Goal: Task Accomplishment & Management: Use online tool/utility

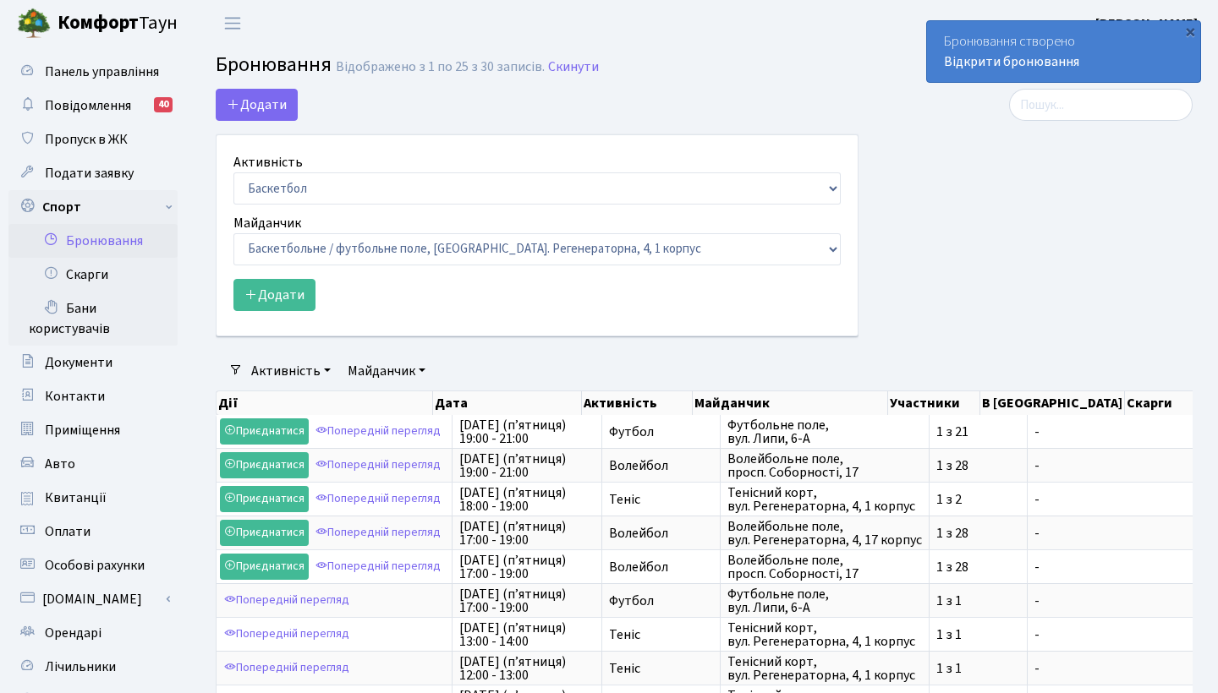
select select "25"
select select "1"
click at [284, 288] on button "Додати" at bounding box center [274, 295] width 82 height 32
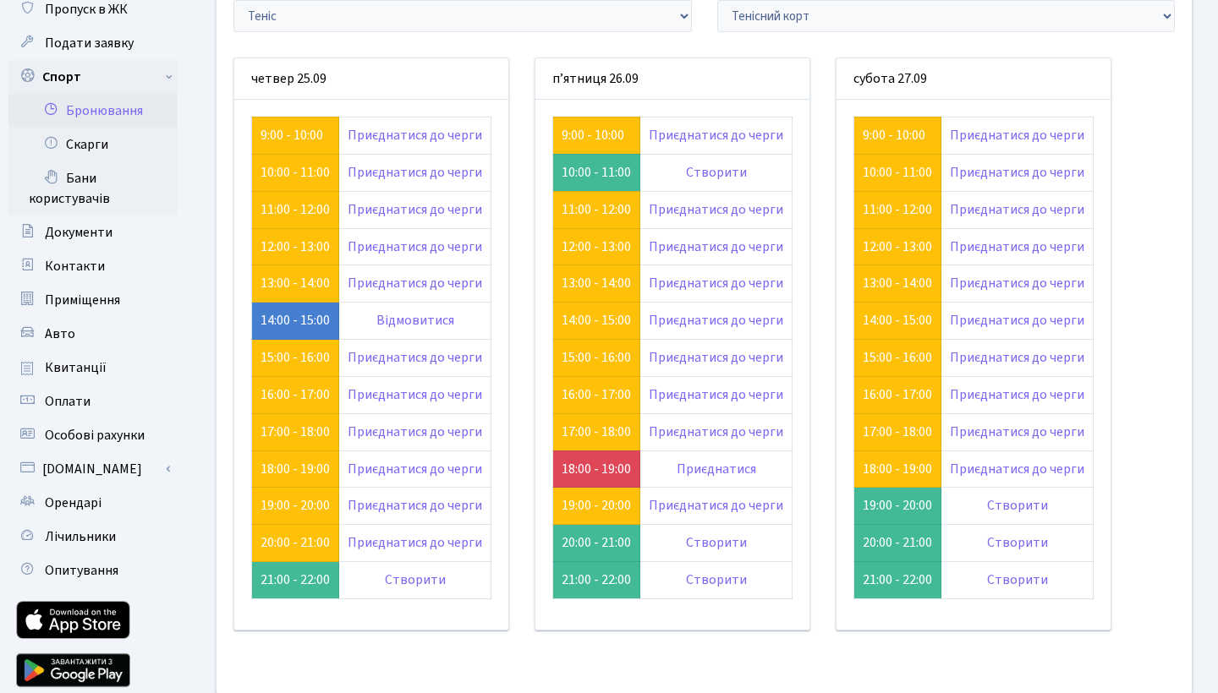
scroll to position [134, 0]
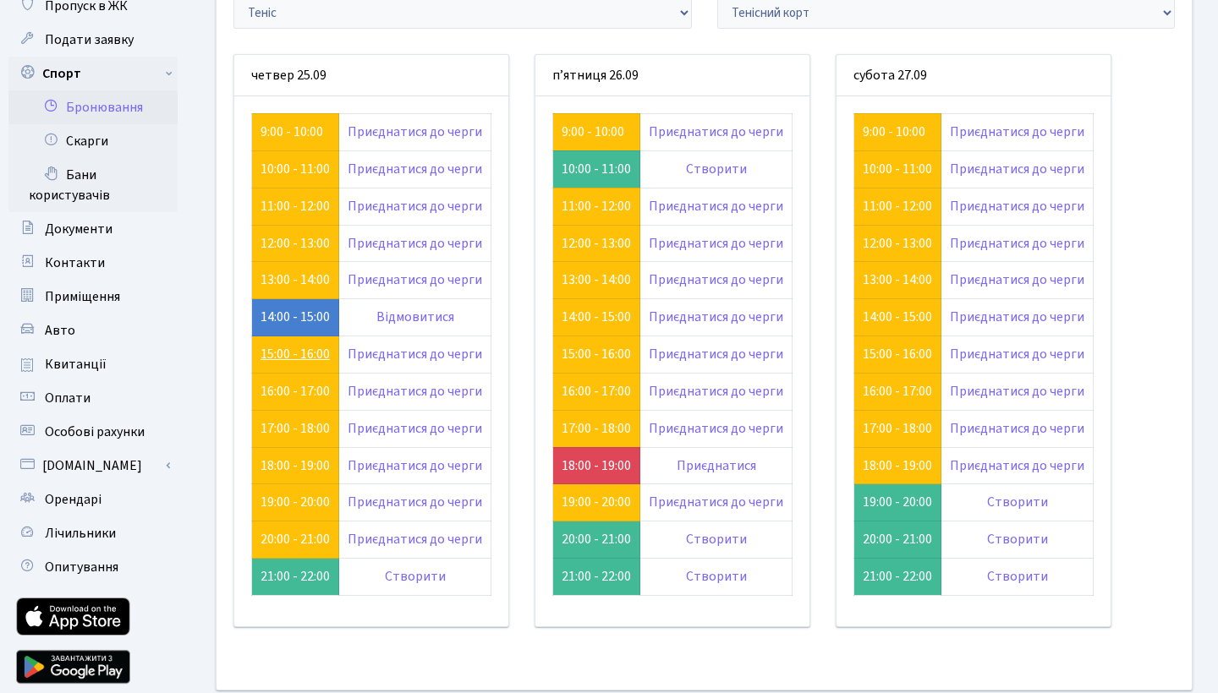
click at [298, 348] on link "15:00 - 16:00" at bounding box center [294, 354] width 69 height 19
click at [302, 281] on link "13:00 - 14:00" at bounding box center [294, 280] width 69 height 19
click at [282, 281] on link "13:00 - 14:00" at bounding box center [294, 280] width 69 height 19
